Goal: Transaction & Acquisition: Book appointment/travel/reservation

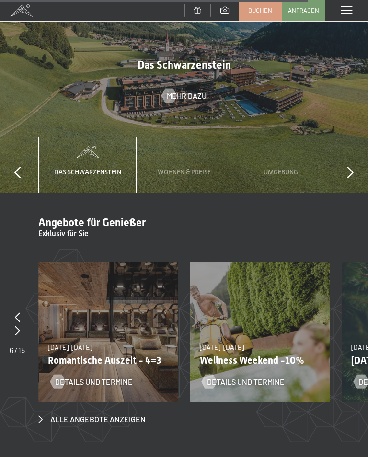
scroll to position [3392, 0]
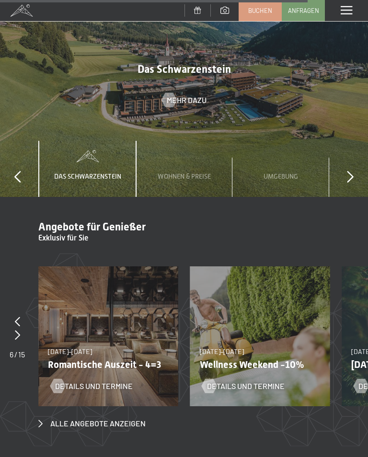
click at [122, 419] on span "Alle Angebote anzeigen" at bounding box center [97, 424] width 95 height 11
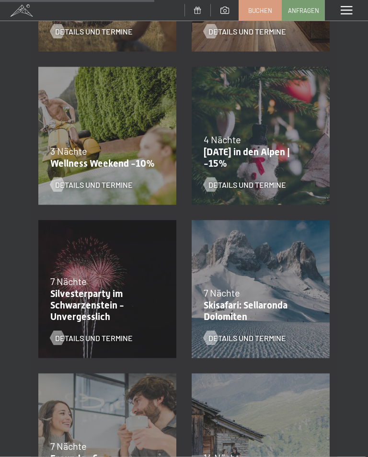
scroll to position [642, 0]
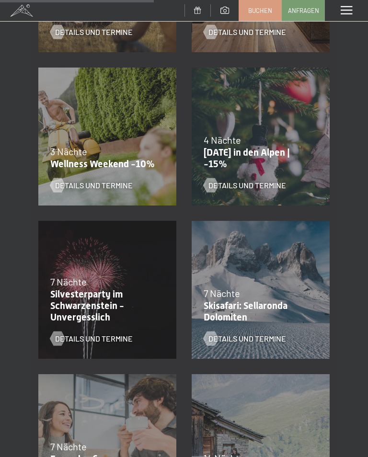
click at [233, 155] on p "[DATE] in den Alpen | -15%" at bounding box center [258, 158] width 109 height 23
click at [249, 177] on div "Details und Termine" at bounding box center [255, 178] width 102 height 25
click at [265, 144] on div "4 Nächte" at bounding box center [258, 139] width 109 height 13
click at [249, 169] on div "Details und Termine" at bounding box center [255, 178] width 102 height 25
click at [223, 187] on span "Details und Termine" at bounding box center [248, 185] width 78 height 11
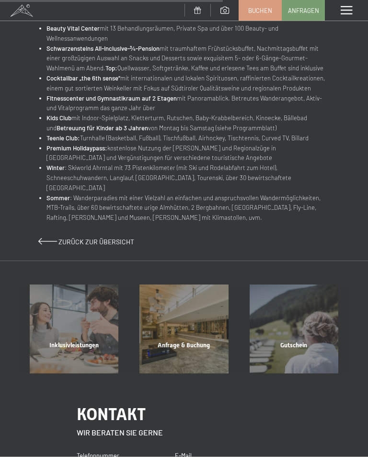
scroll to position [542, 0]
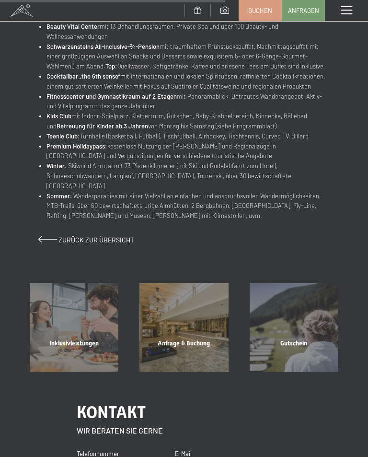
click at [82, 339] on div "Inklusivleistungen" at bounding box center [74, 355] width 110 height 33
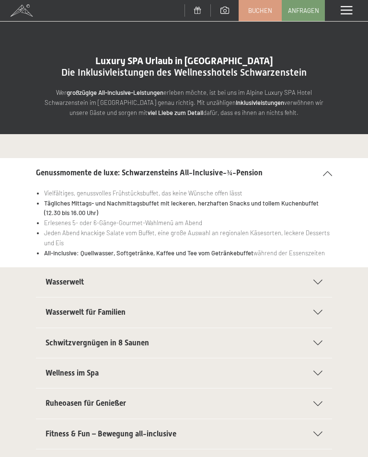
click at [51, 283] on span "Wasserwelt" at bounding box center [65, 282] width 38 height 9
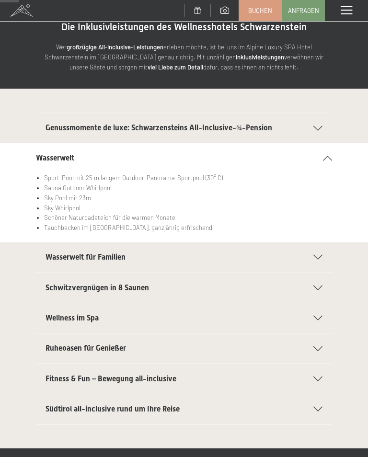
scroll to position [48, 0]
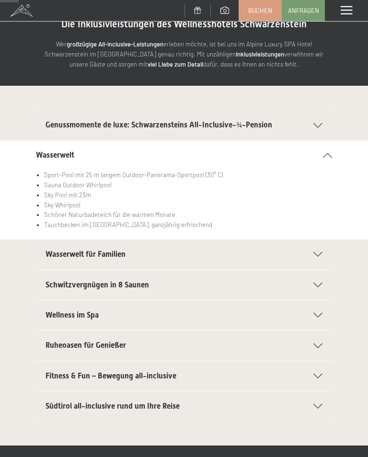
click at [54, 315] on span "Wellness im Spa" at bounding box center [72, 315] width 53 height 9
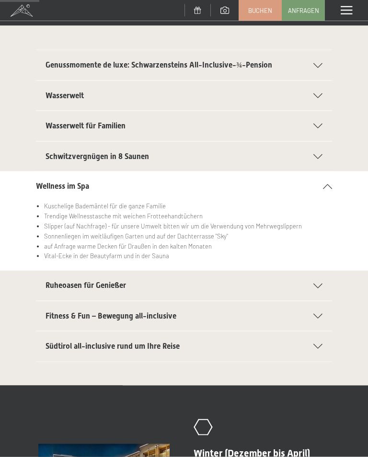
scroll to position [109, 0]
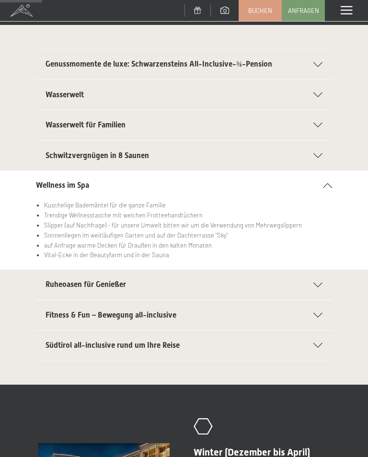
click at [51, 319] on div "Fitness & Fun – Bewegung all-inclusive" at bounding box center [184, 316] width 277 height 30
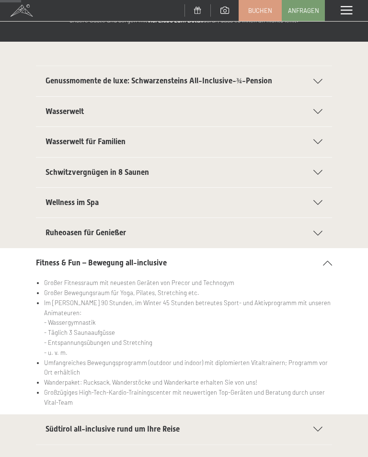
scroll to position [0, 0]
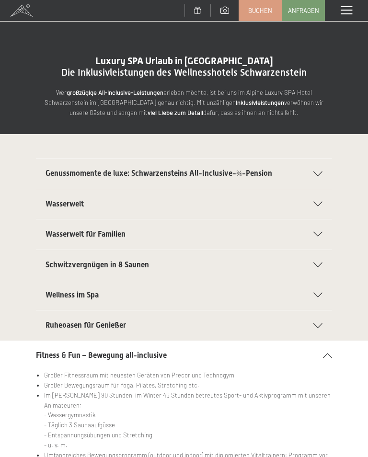
click at [347, 13] on span at bounding box center [347, 10] width 12 height 9
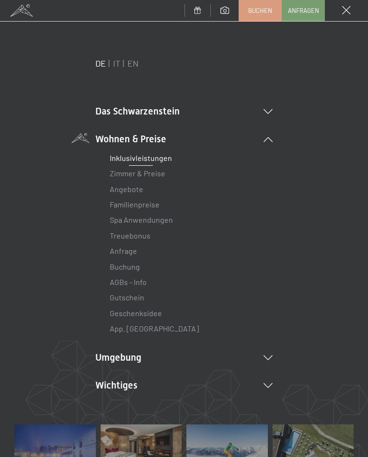
click at [117, 189] on link "Angebote" at bounding box center [127, 189] width 34 height 9
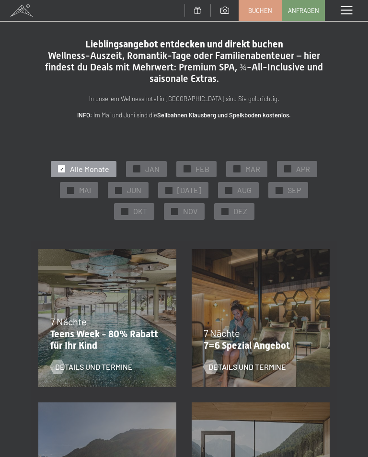
click at [135, 213] on span "OKT" at bounding box center [140, 211] width 14 height 11
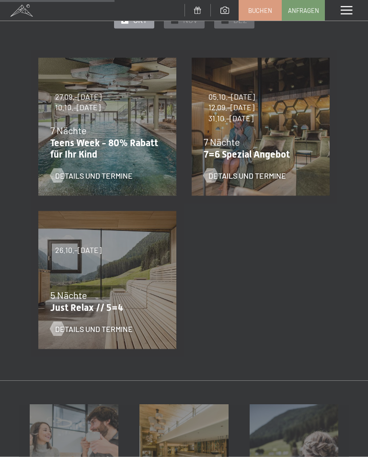
scroll to position [192, 0]
click at [232, 132] on div "05.10.–26.10.2025 01.11.–21.12.2025 10.01.–01.02.2026 07.03.–29.03.2026 16.05.–…" at bounding box center [260, 126] width 153 height 153
click at [207, 180] on div at bounding box center [211, 175] width 8 height 14
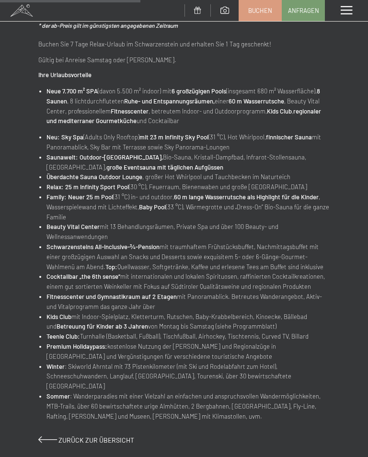
scroll to position [315, 0]
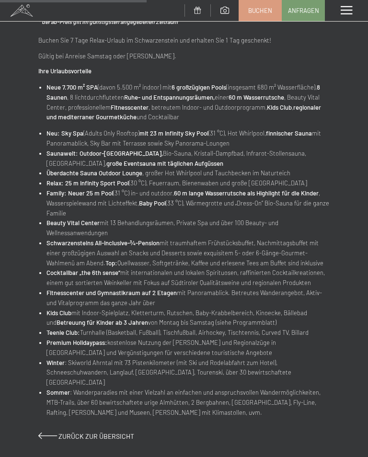
click at [47, 432] on link "Zurück zur Übersicht" at bounding box center [86, 436] width 96 height 8
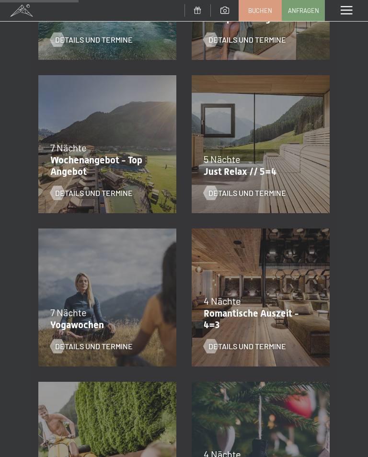
scroll to position [327, 0]
click at [210, 340] on div at bounding box center [211, 347] width 8 height 14
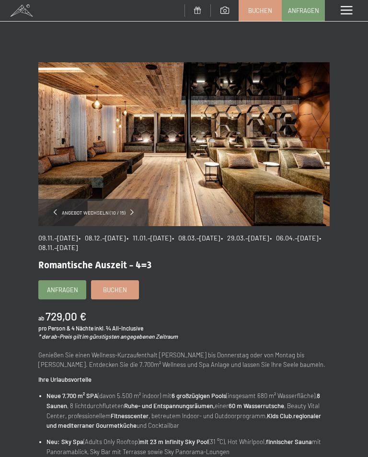
click at [348, 18] on div "Menü" at bounding box center [346, 10] width 43 height 21
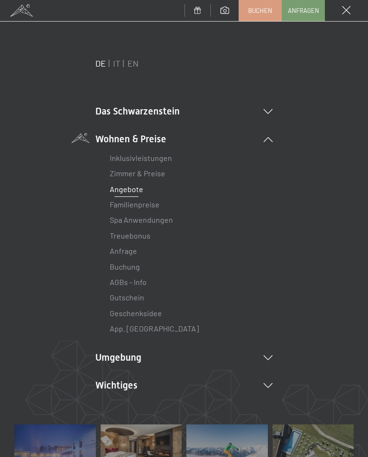
click at [141, 362] on li "Umgebung Das Ahrntal Ski & Winter Skifahren Skischule Wandern & Sommer Wandern …" at bounding box center [183, 357] width 177 height 13
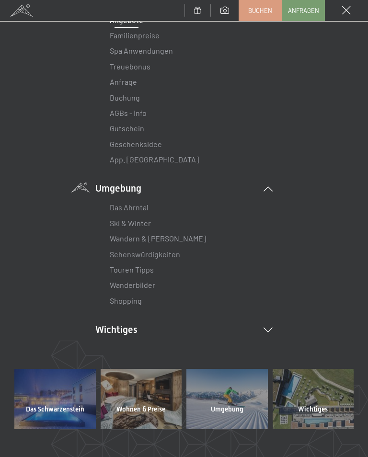
scroll to position [176, 0]
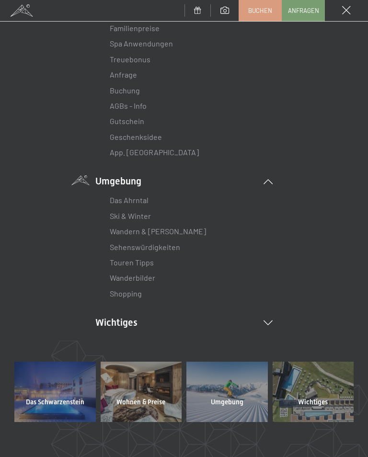
click at [42, 393] on div at bounding box center [55, 392] width 82 height 61
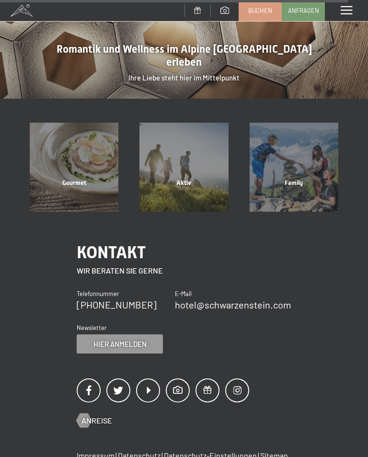
scroll to position [2207, 0]
